Goal: Navigation & Orientation: Find specific page/section

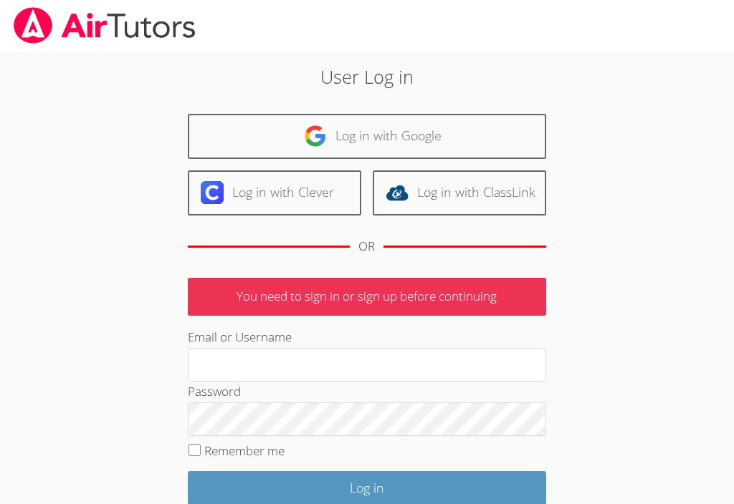
click at [222, 361] on input "Email or Username" at bounding box center [367, 365] width 358 height 34
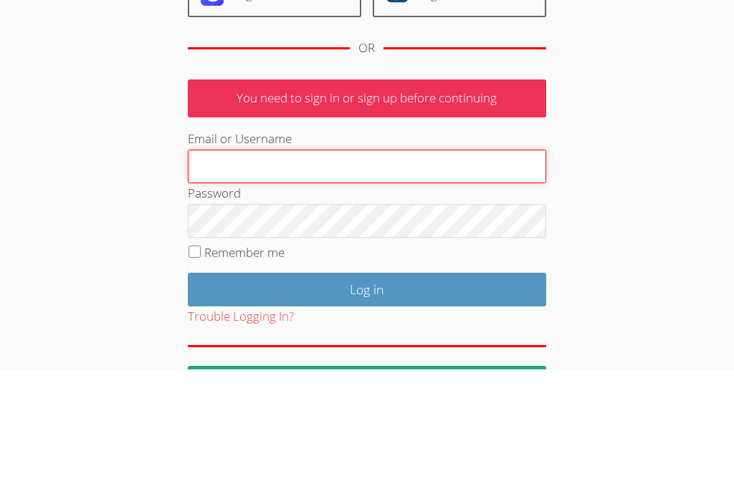
type input "[EMAIL_ADDRESS][DOMAIN_NAME]"
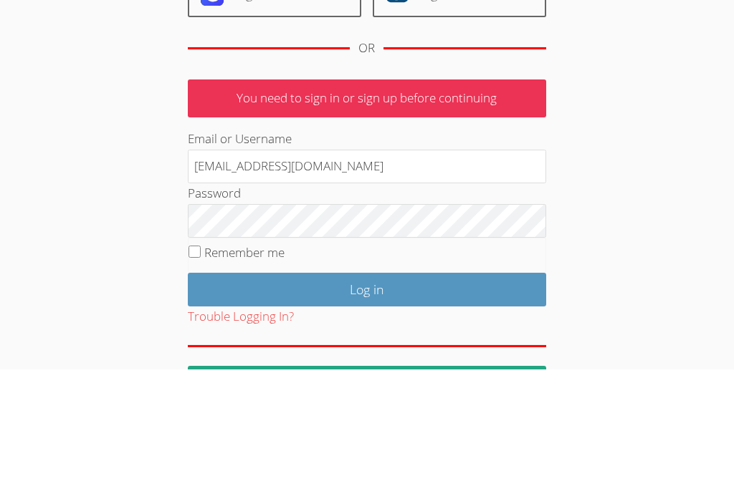
click at [366, 408] on input "Log in" at bounding box center [367, 425] width 358 height 34
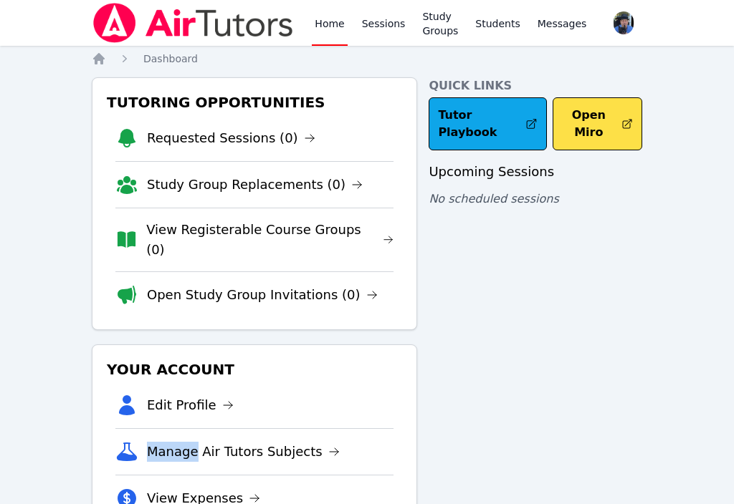
click at [433, 24] on link "Study Groups" at bounding box center [440, 23] width 42 height 46
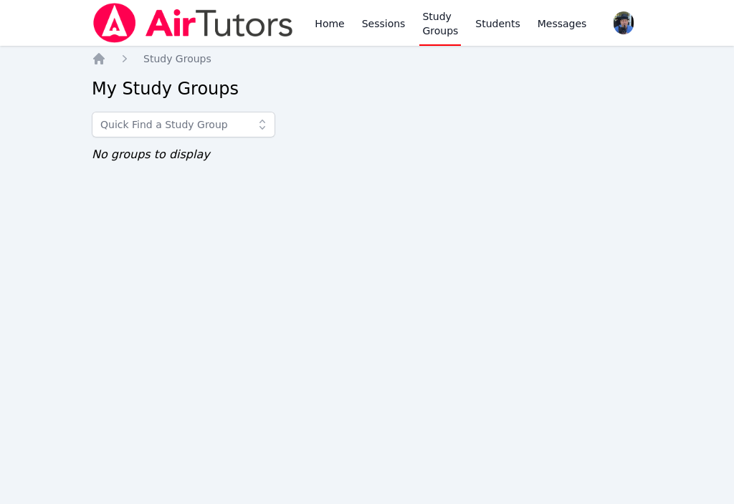
click at [332, 33] on link "Home" at bounding box center [329, 23] width 35 height 46
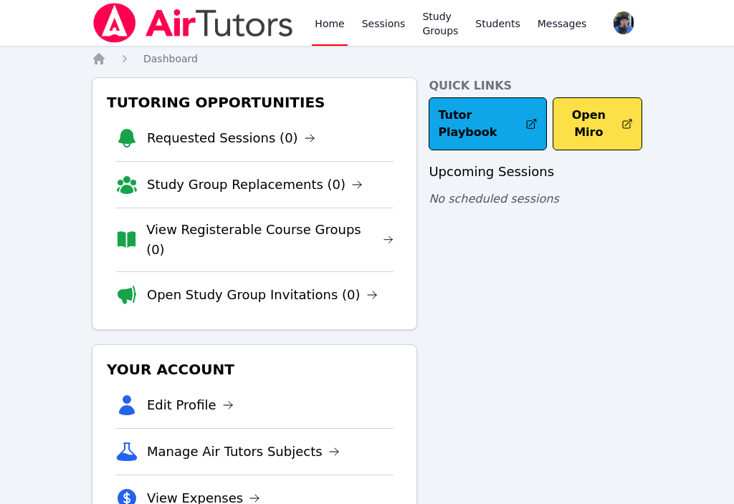
click at [382, 27] on link "Sessions" at bounding box center [383, 23] width 49 height 46
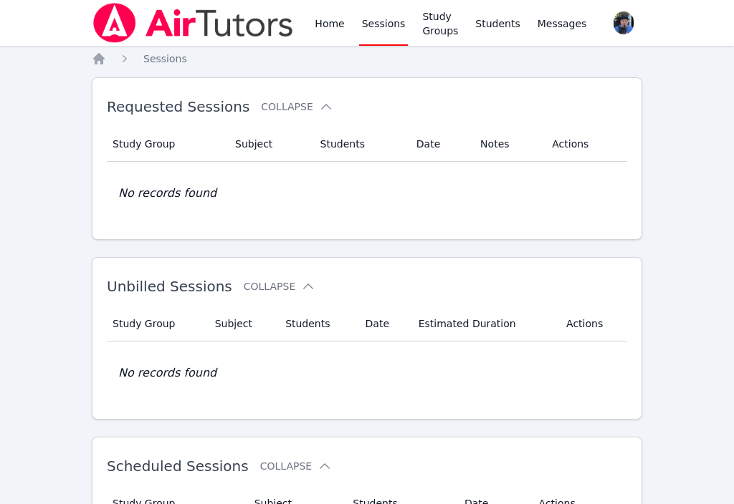
click at [445, 34] on link "Study Groups" at bounding box center [440, 23] width 42 height 46
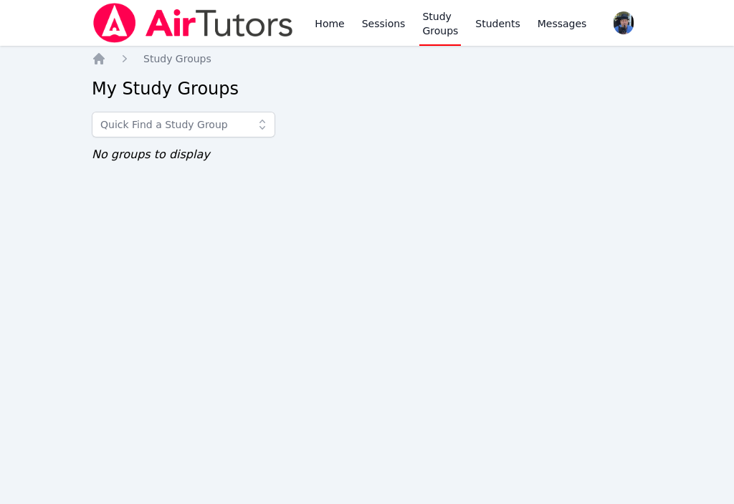
click at [505, 33] on link "Students" at bounding box center [497, 23] width 50 height 46
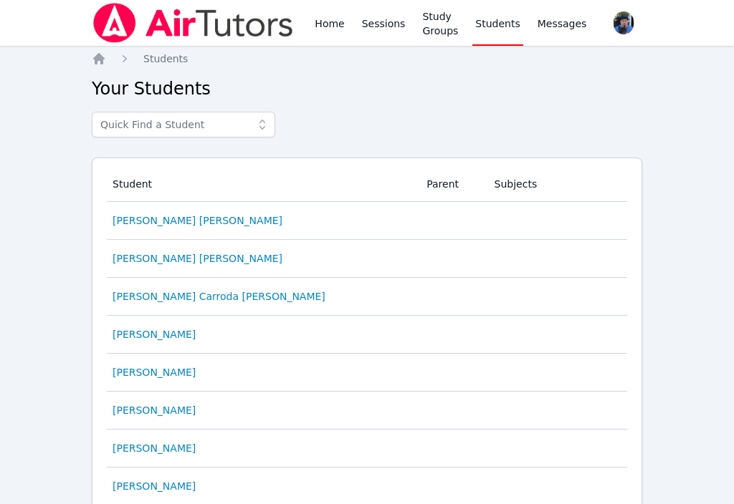
click at [334, 28] on link "Home" at bounding box center [329, 23] width 35 height 46
